Goal: Navigation & Orientation: Find specific page/section

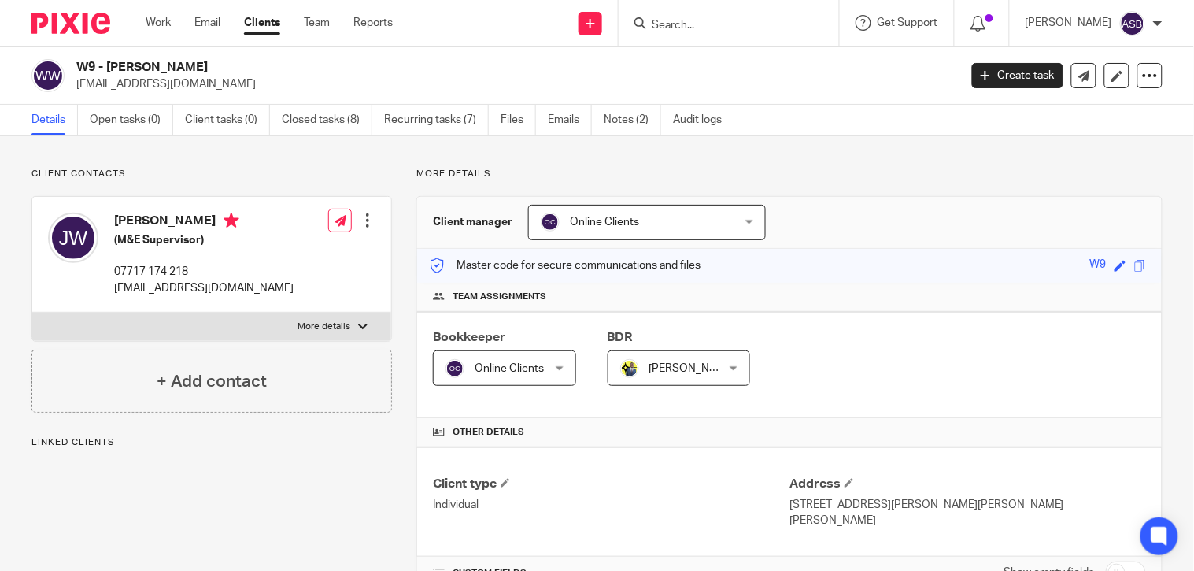
click at [234, 66] on h2 "W9 - [PERSON_NAME]" at bounding box center [424, 67] width 697 height 17
click at [723, 31] on input "Search" at bounding box center [721, 26] width 142 height 14
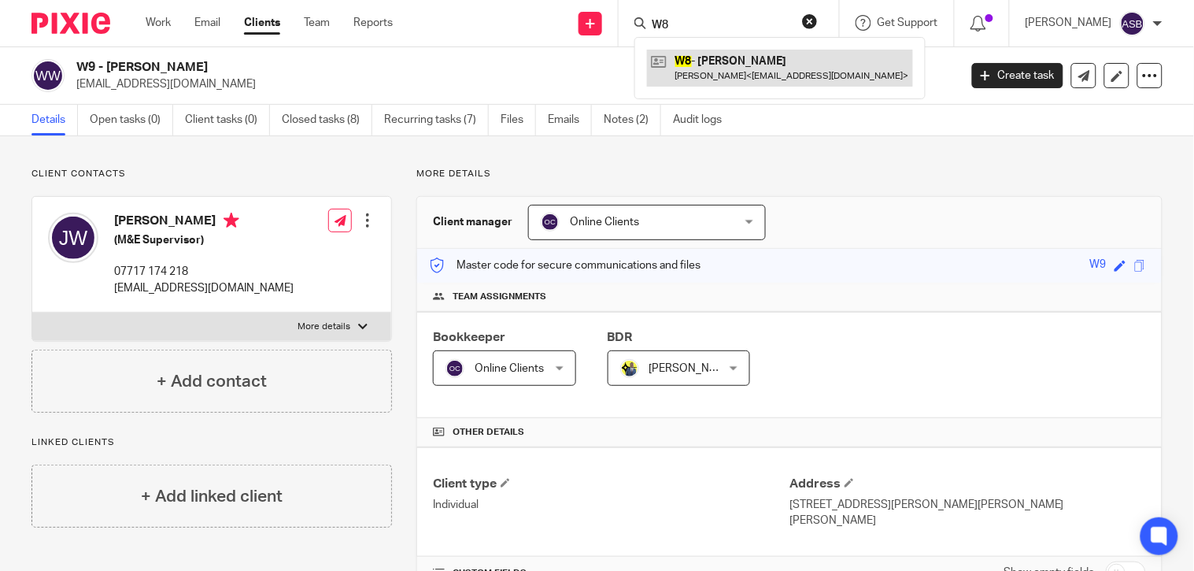
type input "W8"
click at [729, 76] on link at bounding box center [780, 68] width 266 height 36
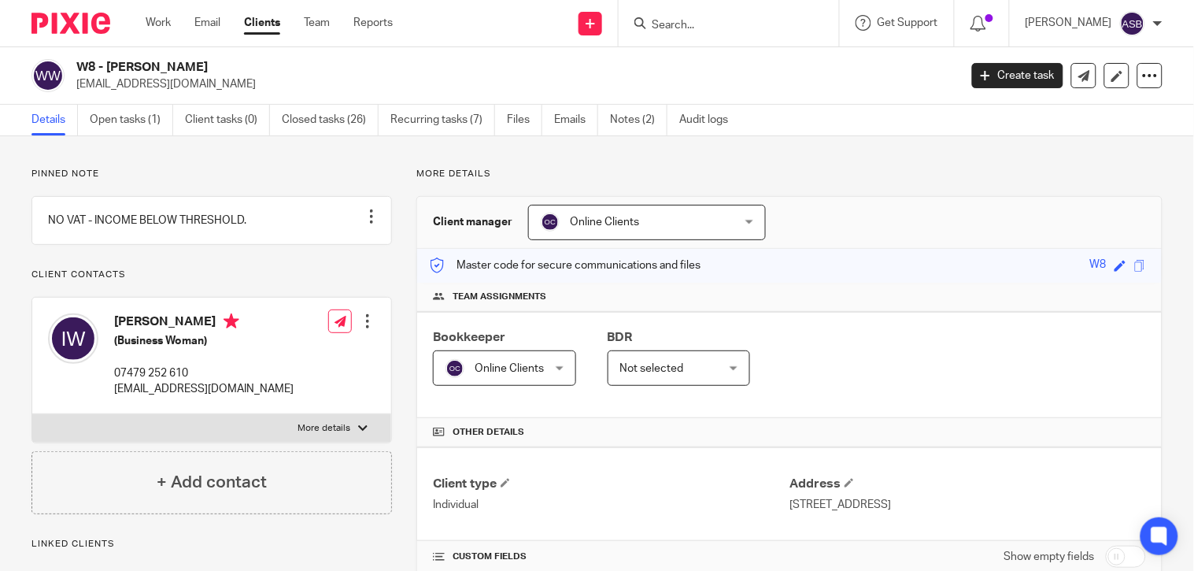
click at [215, 66] on h2 "W8 - IRENE WAINAINA" at bounding box center [424, 67] width 697 height 17
click at [711, 27] on input "Search" at bounding box center [721, 26] width 142 height 14
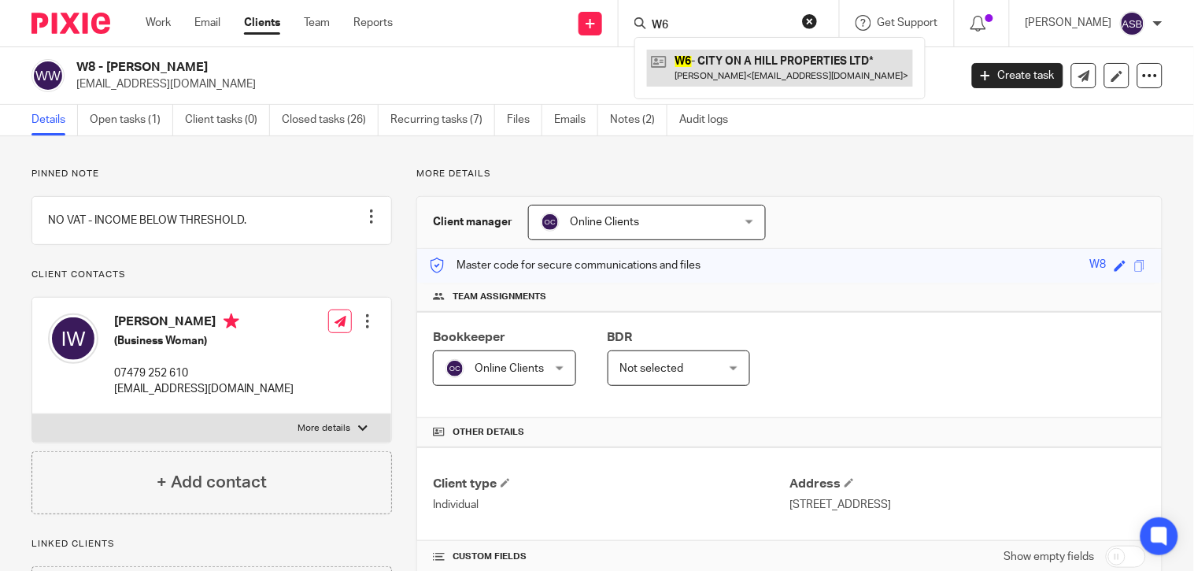
type input "W6"
click at [743, 81] on link at bounding box center [780, 68] width 266 height 36
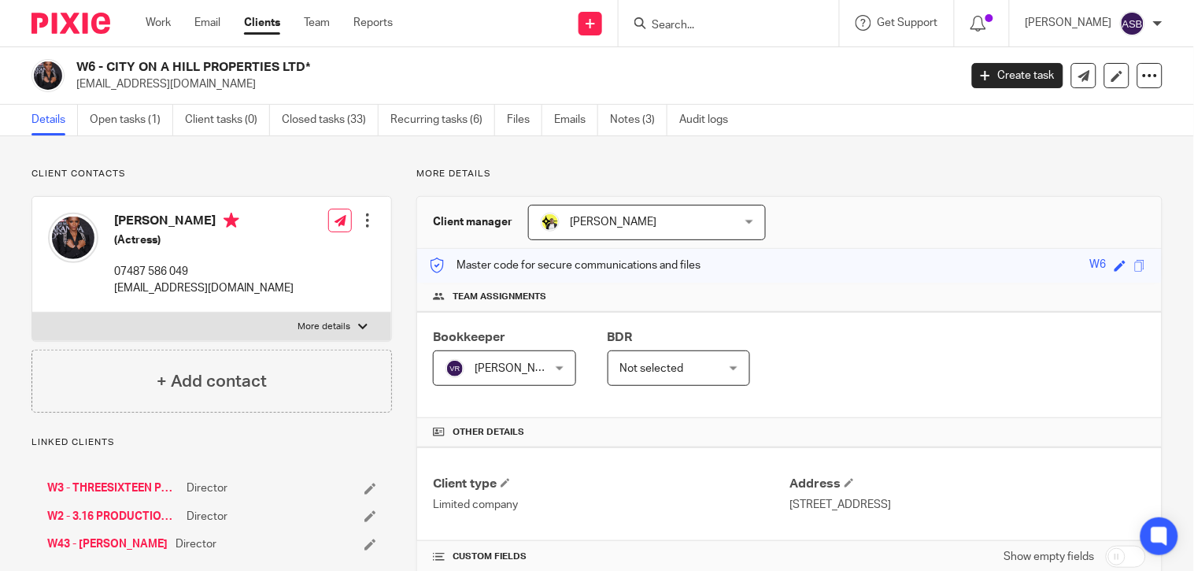
click at [277, 68] on h2 "W6 - CITY ON A HILL PROPERTIES LTD*" at bounding box center [424, 67] width 697 height 17
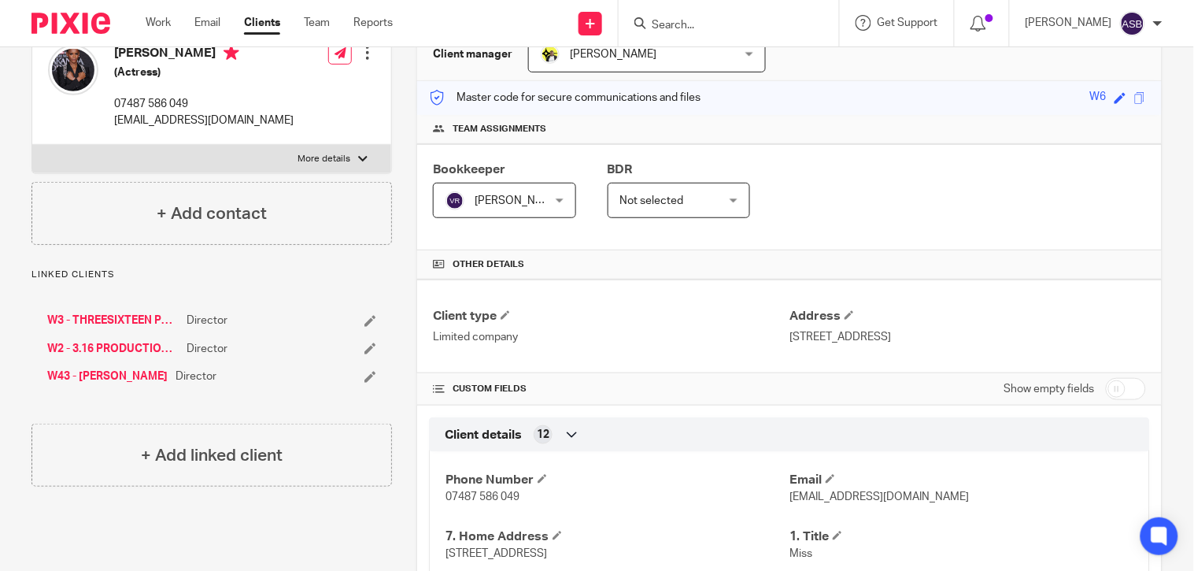
scroll to position [175, 0]
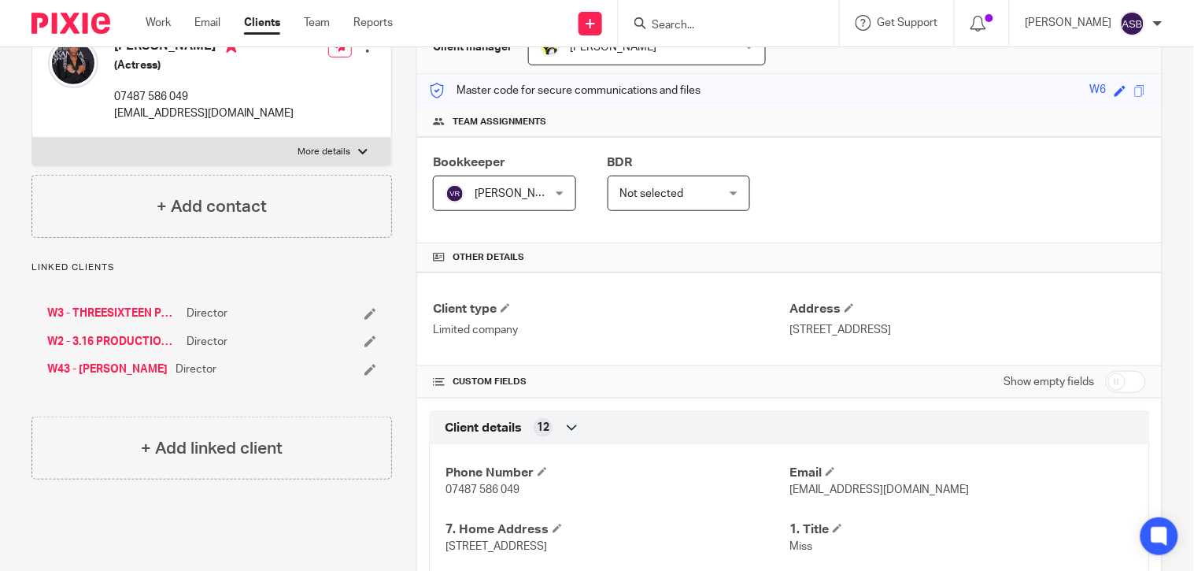
click at [120, 316] on link "W3 - THREESIXTEEN PRODUCTIONS LIMITED*" at bounding box center [112, 313] width 131 height 16
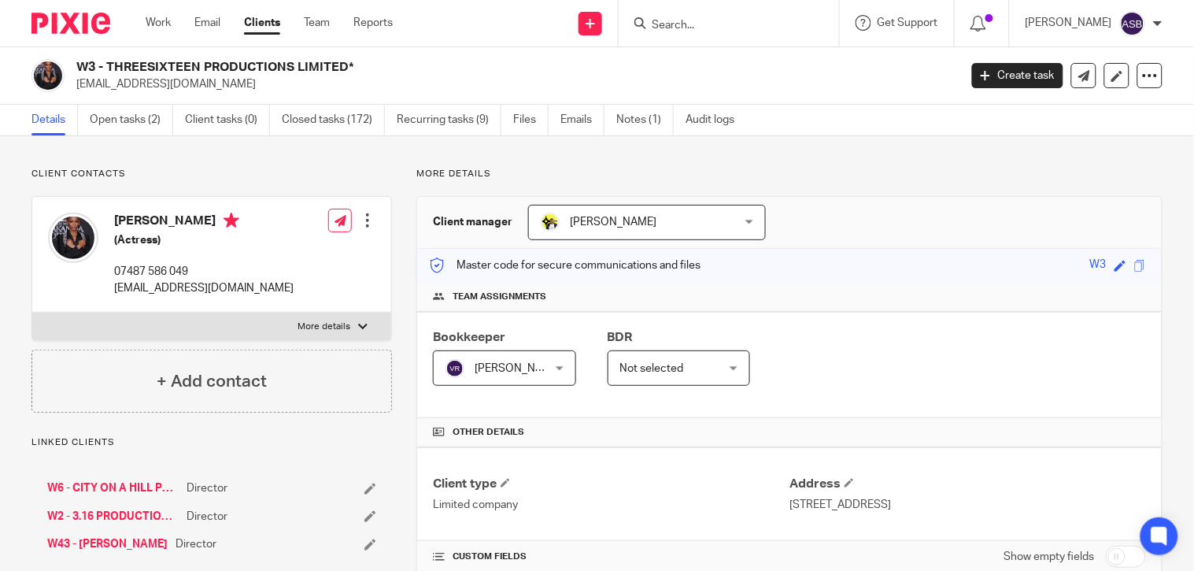
drag, startPoint x: 0, startPoint y: 0, endPoint x: 343, endPoint y: 74, distance: 351.1
click at [343, 74] on h2 "W3 - THREESIXTEEN PRODUCTIONS LIMITED*" at bounding box center [424, 67] width 697 height 17
copy h2 "THREESIXTEEN PRODUCTIONS LIMITED"
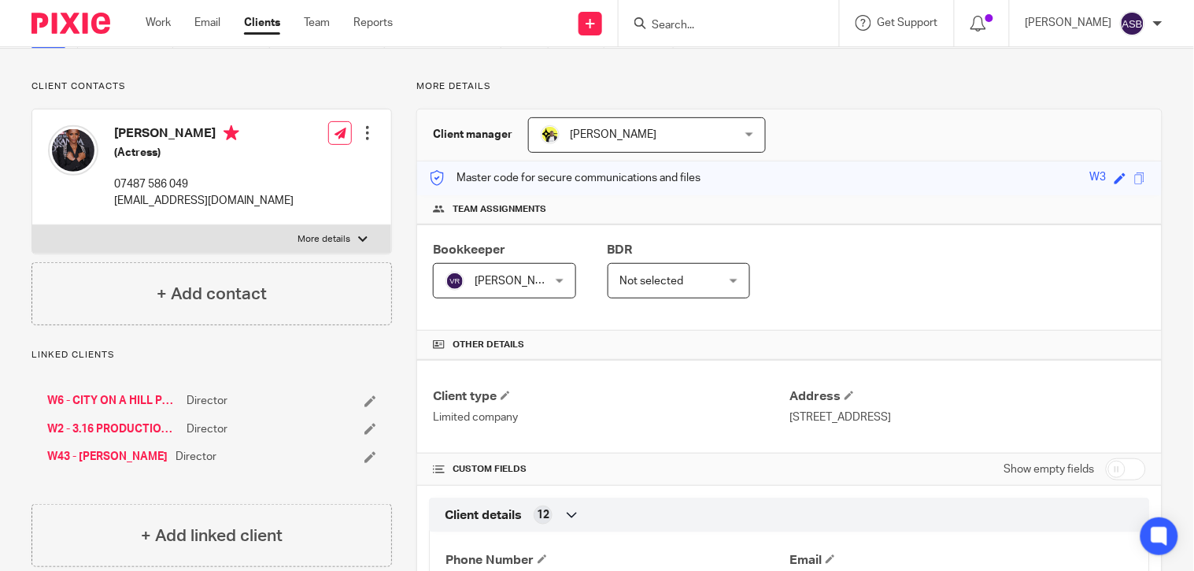
click at [111, 427] on link "W2 - 3.16 PRODUCTIONS LTD*" at bounding box center [112, 429] width 131 height 16
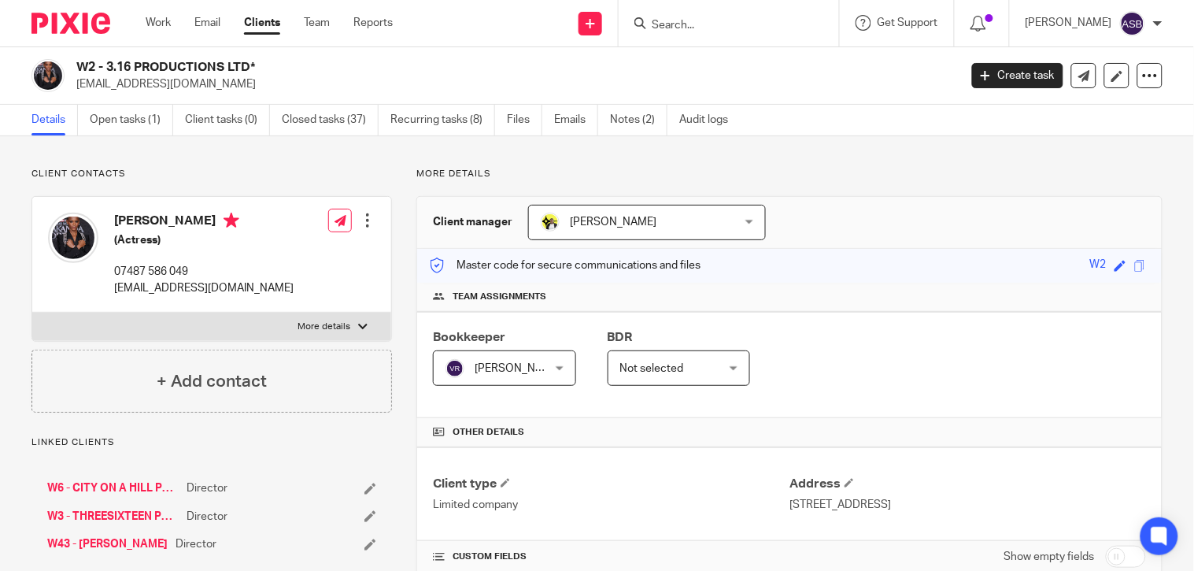
drag, startPoint x: 108, startPoint y: 63, endPoint x: 224, endPoint y: 65, distance: 115.7
click at [224, 65] on h2 "W2 - 3.16 PRODUCTIONS LTD*" at bounding box center [424, 67] width 697 height 17
copy h2 "3.16 PRODUCTIONS"
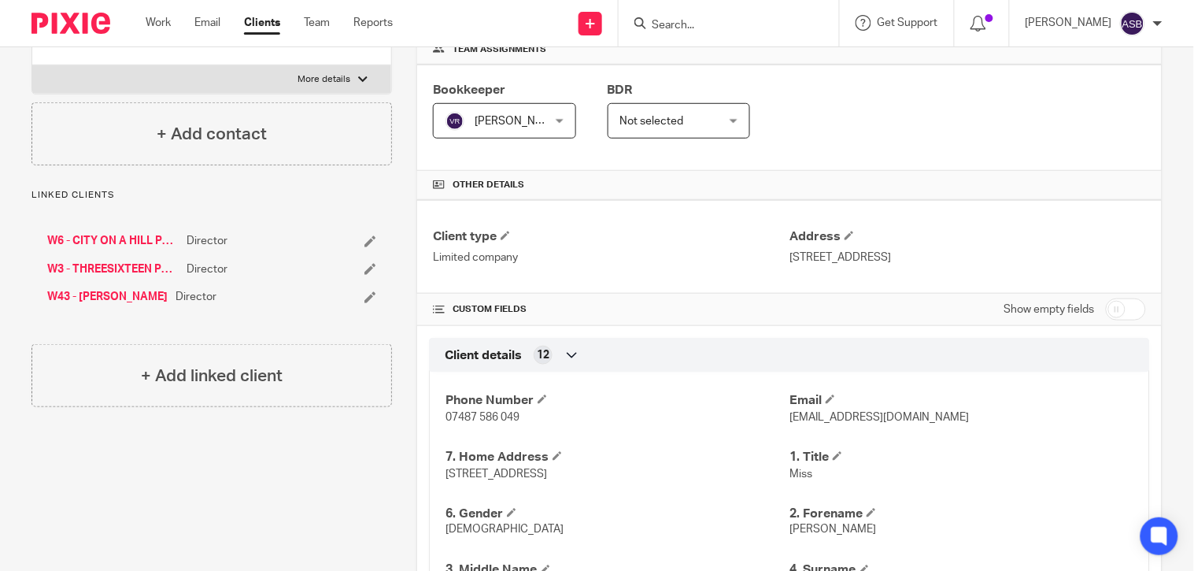
scroll to position [262, 0]
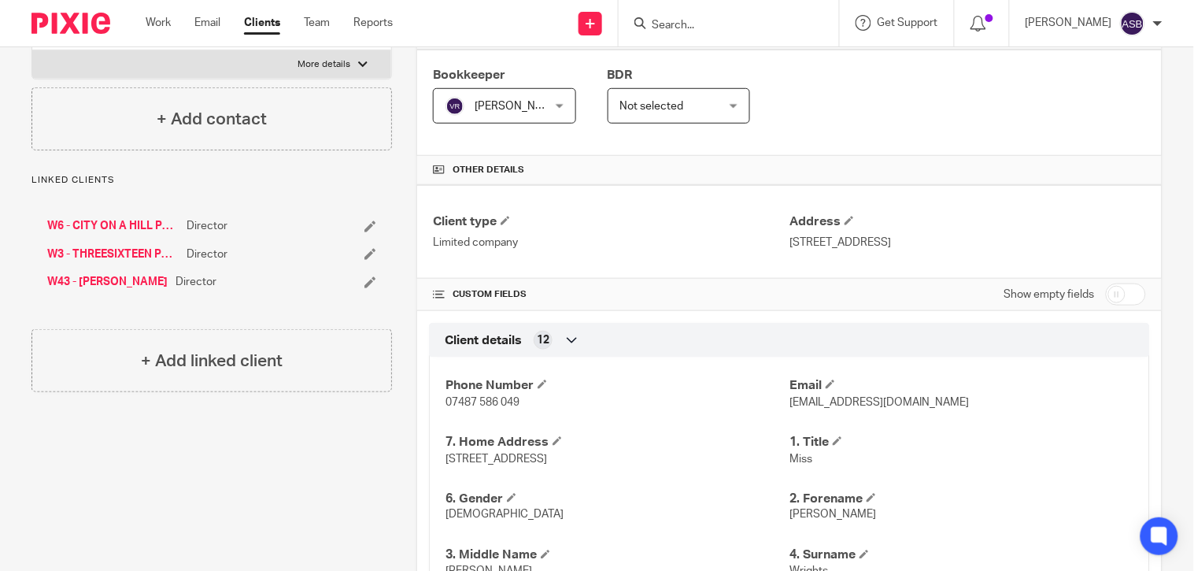
click at [131, 279] on link "W43 - [PERSON_NAME]" at bounding box center [107, 282] width 120 height 16
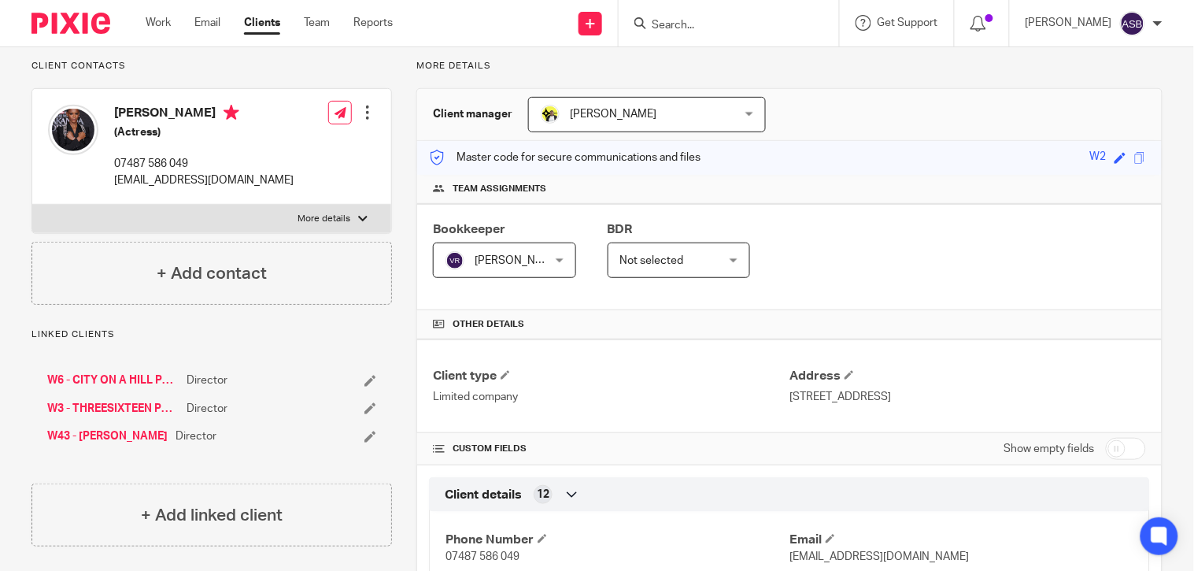
scroll to position [0, 0]
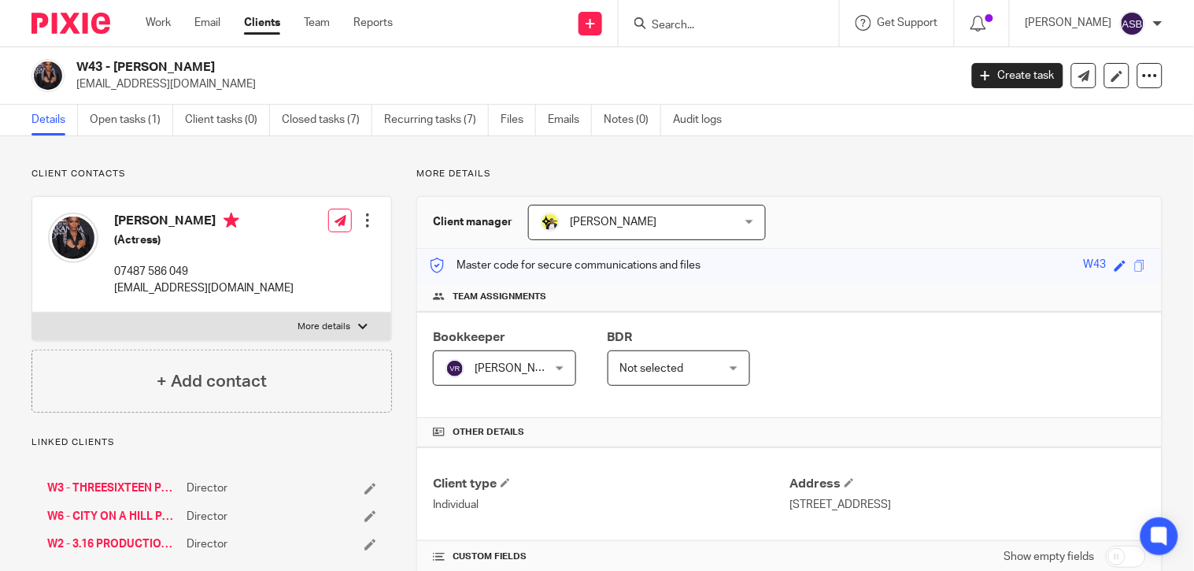
drag, startPoint x: 0, startPoint y: 0, endPoint x: 218, endPoint y: 71, distance: 229.3
click at [218, 71] on h2 "W43 - [PERSON_NAME]" at bounding box center [424, 67] width 697 height 17
copy h2 "[PERSON_NAME]"
click at [694, 25] on input "Search" at bounding box center [721, 26] width 142 height 14
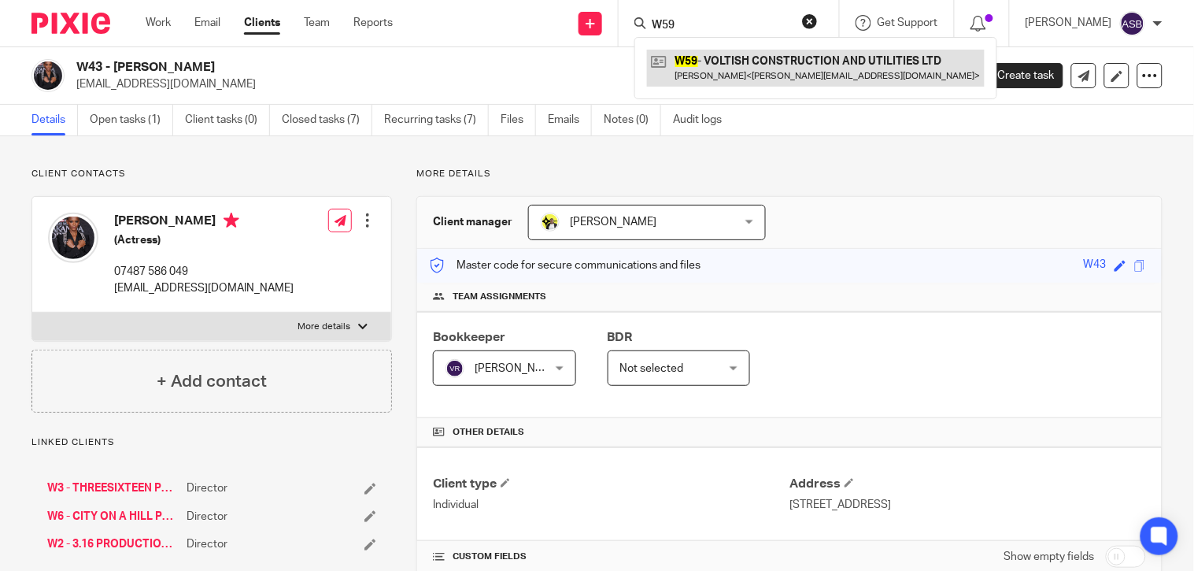
type input "W59"
click at [767, 61] on link at bounding box center [816, 68] width 338 height 36
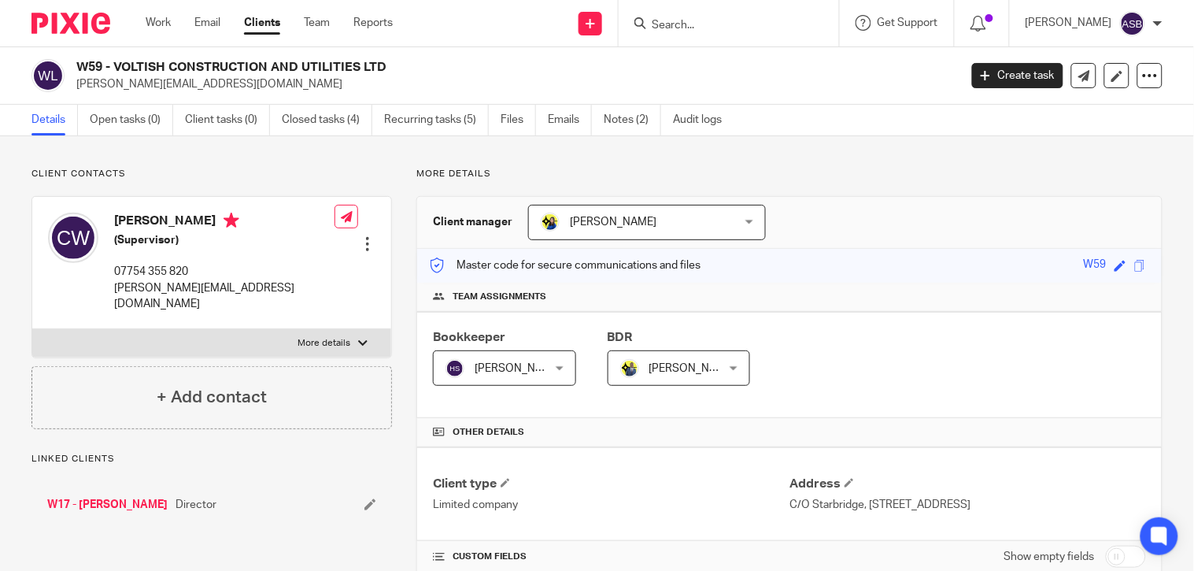
drag, startPoint x: 116, startPoint y: 65, endPoint x: 300, endPoint y: 66, distance: 184.2
click at [300, 66] on h2 "W59 - VOLTISH CONSTRUCTION AND UTILITIES LTD" at bounding box center [424, 67] width 697 height 17
copy h2 "VOLTISH CONSTRUCTION AND"
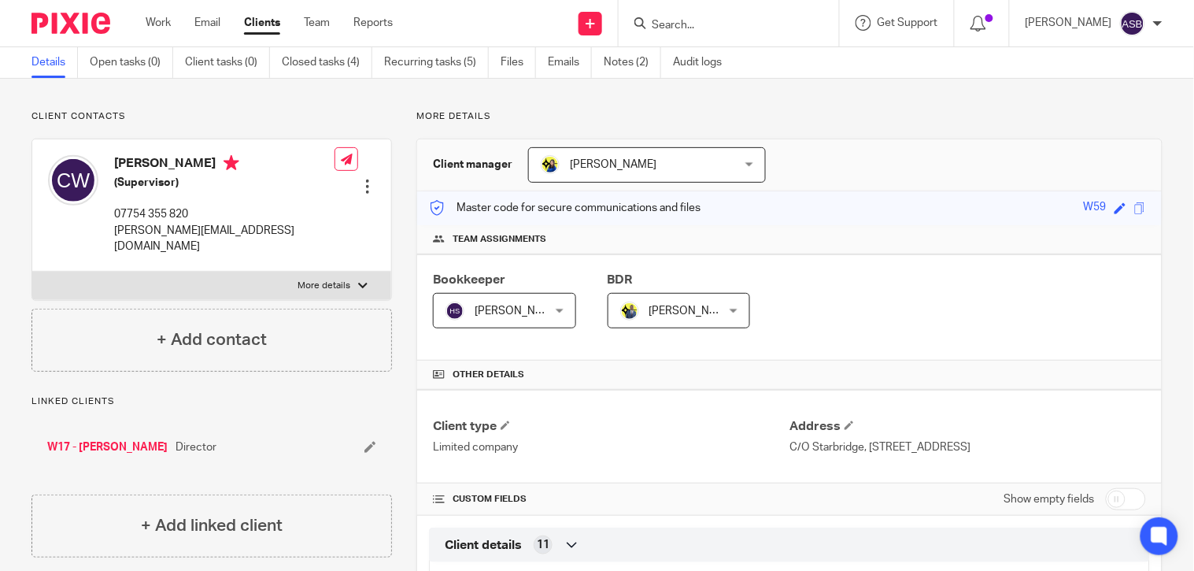
scroll to position [87, 0]
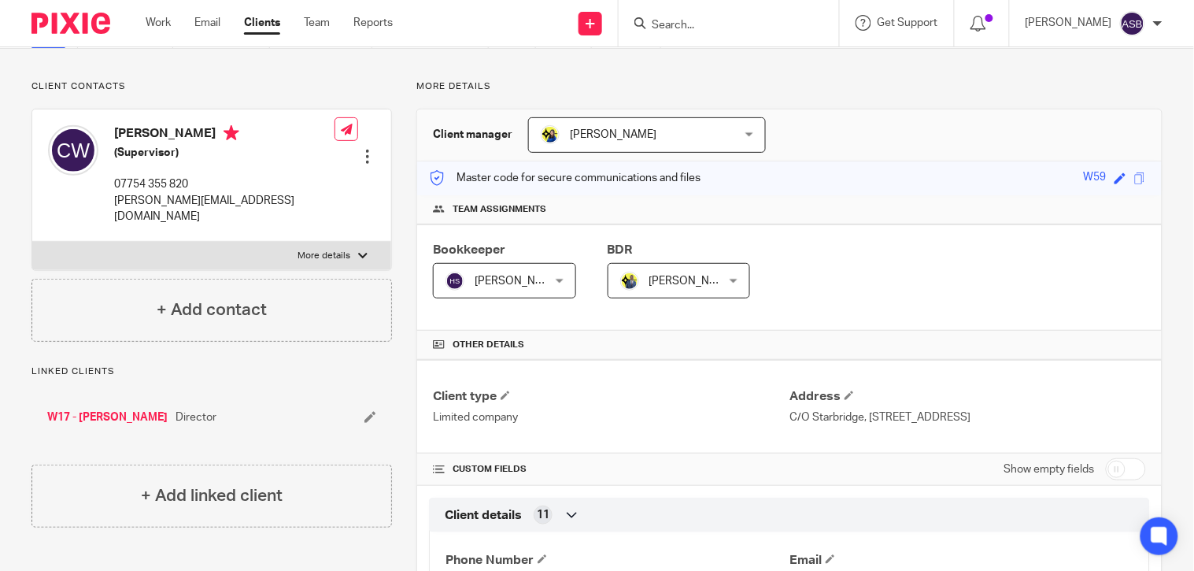
click at [132, 409] on link "W17 - CRAIG WEBSTER" at bounding box center [107, 417] width 120 height 16
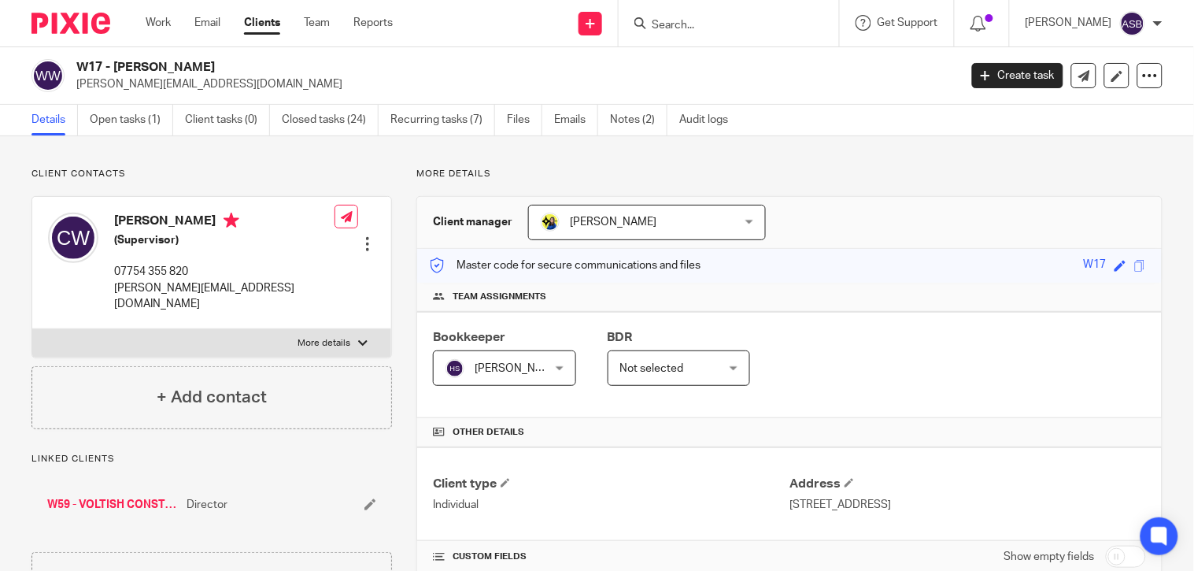
click at [721, 22] on input "Search" at bounding box center [721, 26] width 142 height 14
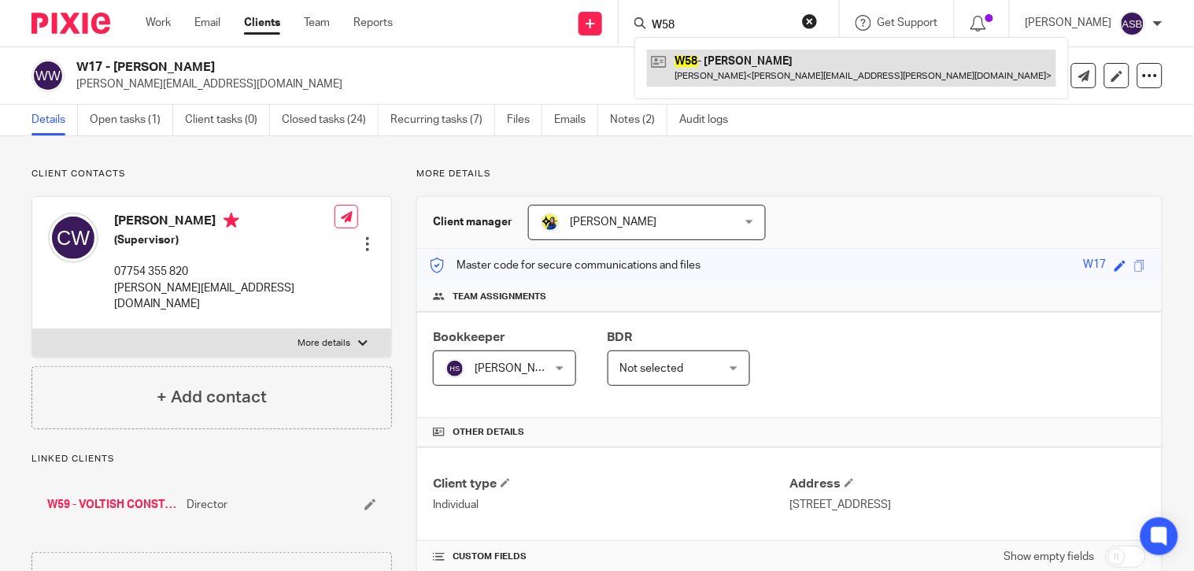
type input "W58"
click at [729, 65] on link at bounding box center [851, 68] width 409 height 36
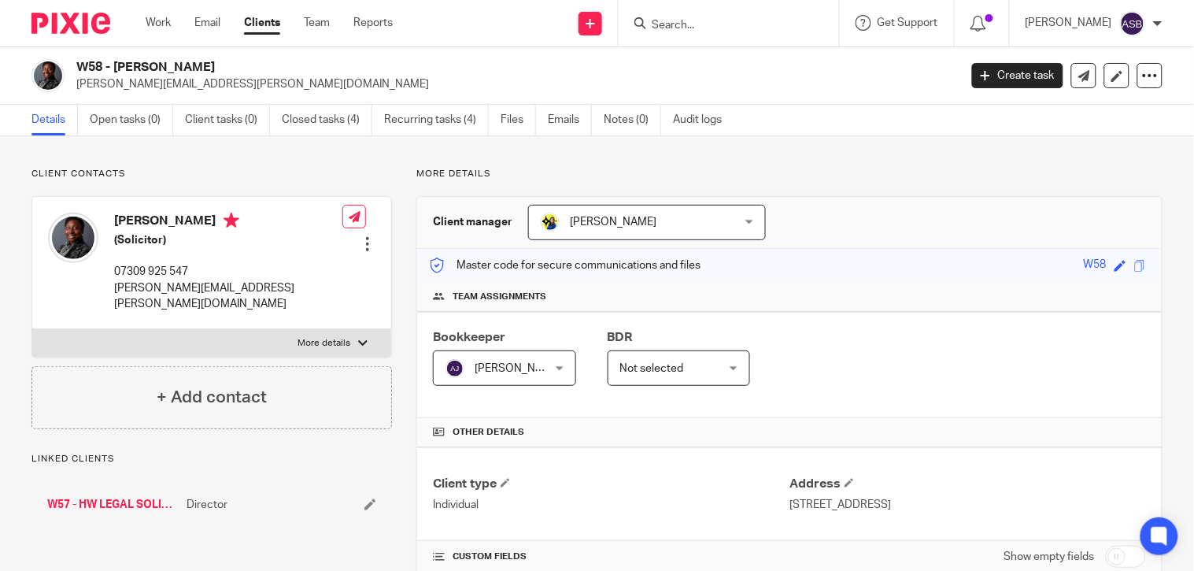
drag, startPoint x: 115, startPoint y: 65, endPoint x: 257, endPoint y: 65, distance: 142.5
click at [257, 65] on h2 "W58 - [PERSON_NAME]" at bounding box center [424, 67] width 697 height 17
copy h2 "HILDA WRIGHT"
click at [113, 497] on link "W57 - HW LEGAL SOLICITORS & CO LIMITED" at bounding box center [112, 505] width 131 height 16
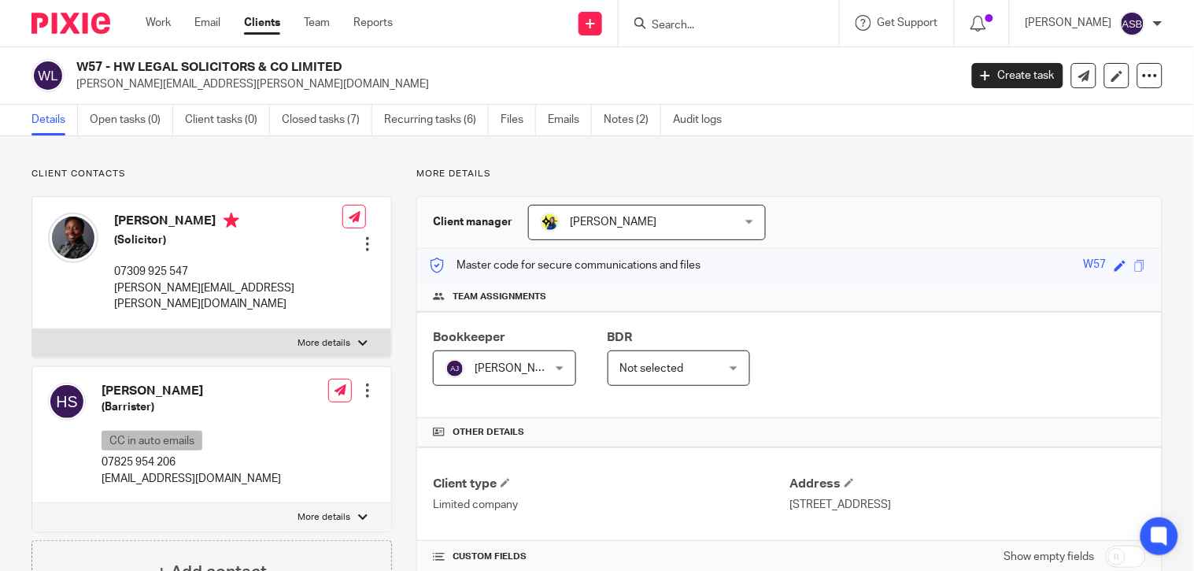
click at [253, 66] on h2 "W57 - HW LEGAL SOLICITORS & CO LIMITED" at bounding box center [424, 67] width 697 height 17
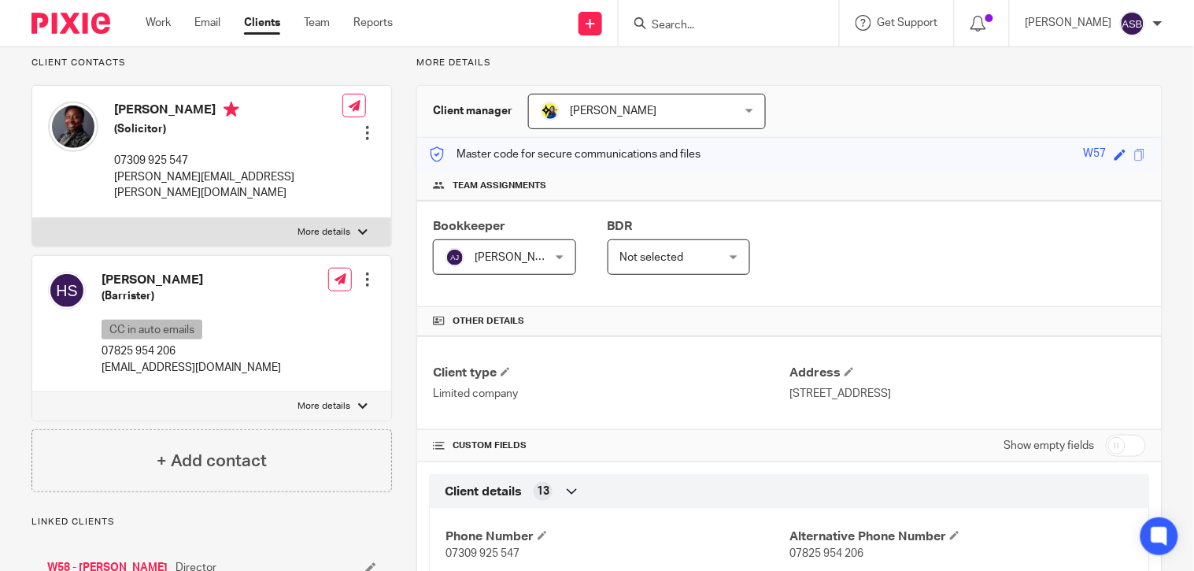
scroll to position [262, 0]
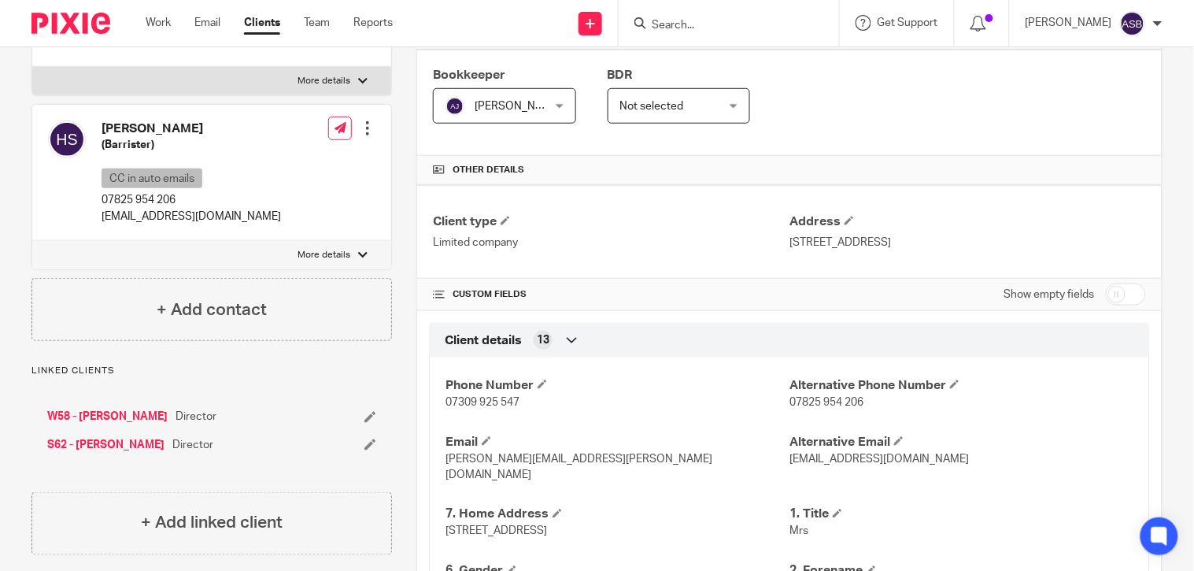
click at [131, 409] on link "W58 - [PERSON_NAME]" at bounding box center [107, 417] width 120 height 16
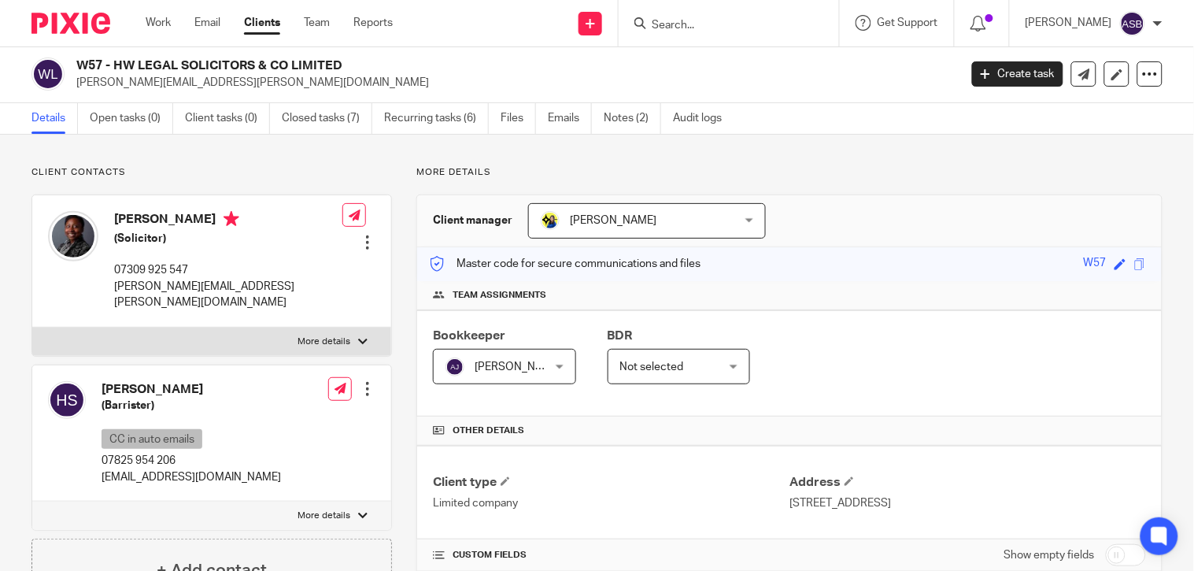
scroll to position [0, 0]
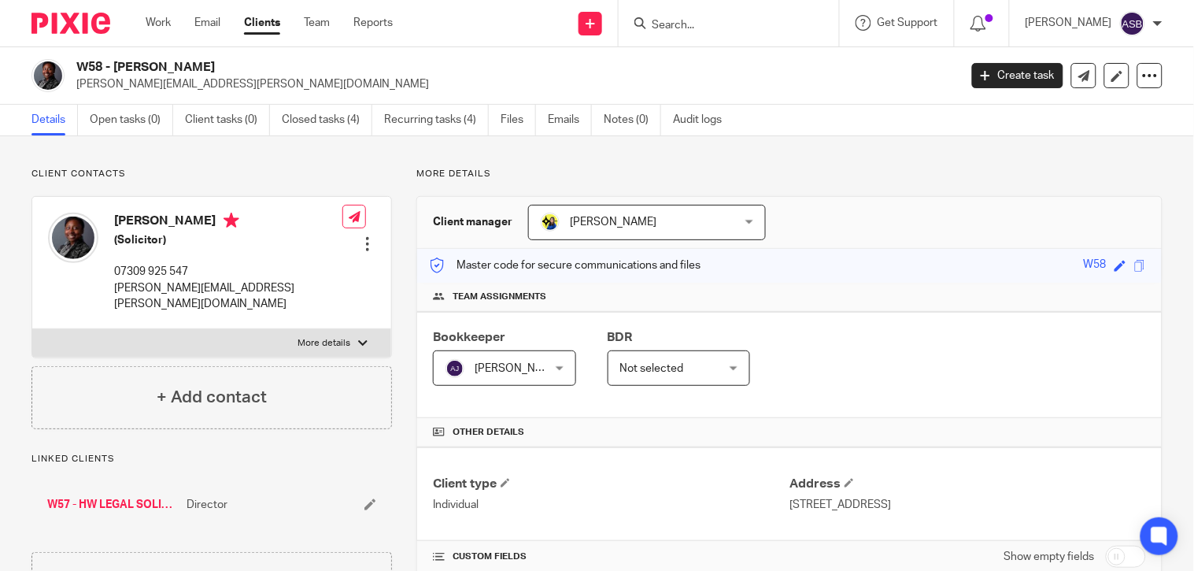
click at [115, 497] on link "W57 - HW LEGAL SOLICITORS & CO LIMITED" at bounding box center [112, 505] width 131 height 16
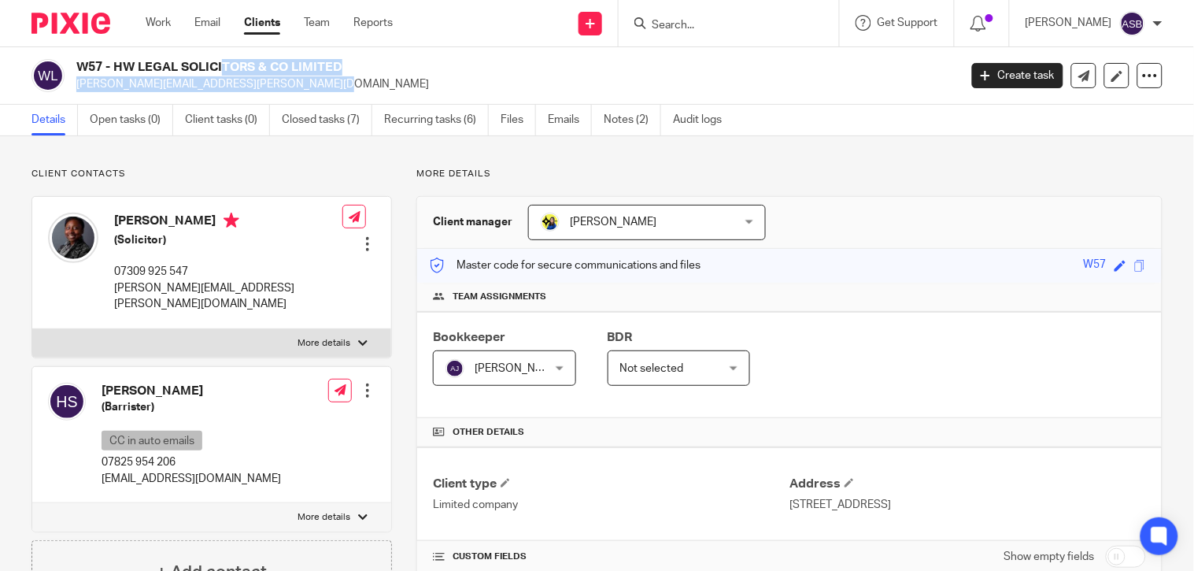
click at [131, 63] on h2 "W57 - HW LEGAL SOLICITORS & CO LIMITED" at bounding box center [424, 67] width 697 height 17
click at [114, 59] on h2 "W57 - HW LEGAL SOLICITORS & CO LIMITED" at bounding box center [424, 67] width 697 height 17
drag, startPoint x: 117, startPoint y: 65, endPoint x: 355, endPoint y: 67, distance: 238.5
click at [355, 67] on h2 "W57 - HW LEGAL SOLICITORS & CO LIMITED" at bounding box center [424, 67] width 697 height 17
